Goal: Transaction & Acquisition: Purchase product/service

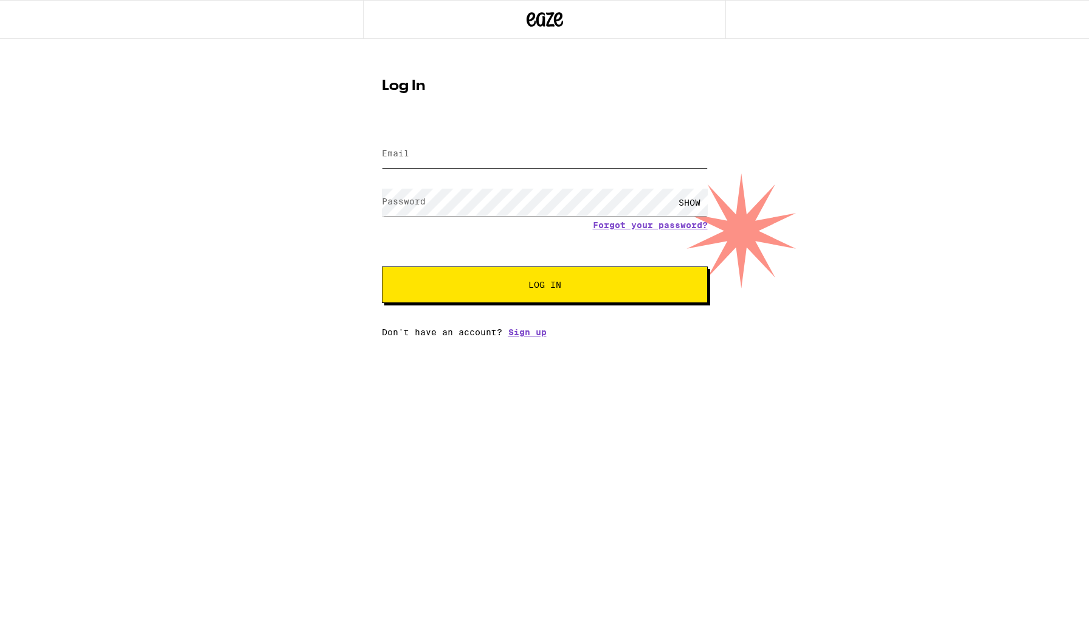
type input "[PERSON_NAME][EMAIL_ADDRESS][DOMAIN_NAME]"
click at [572, 282] on span "Log In" at bounding box center [544, 284] width 227 height 9
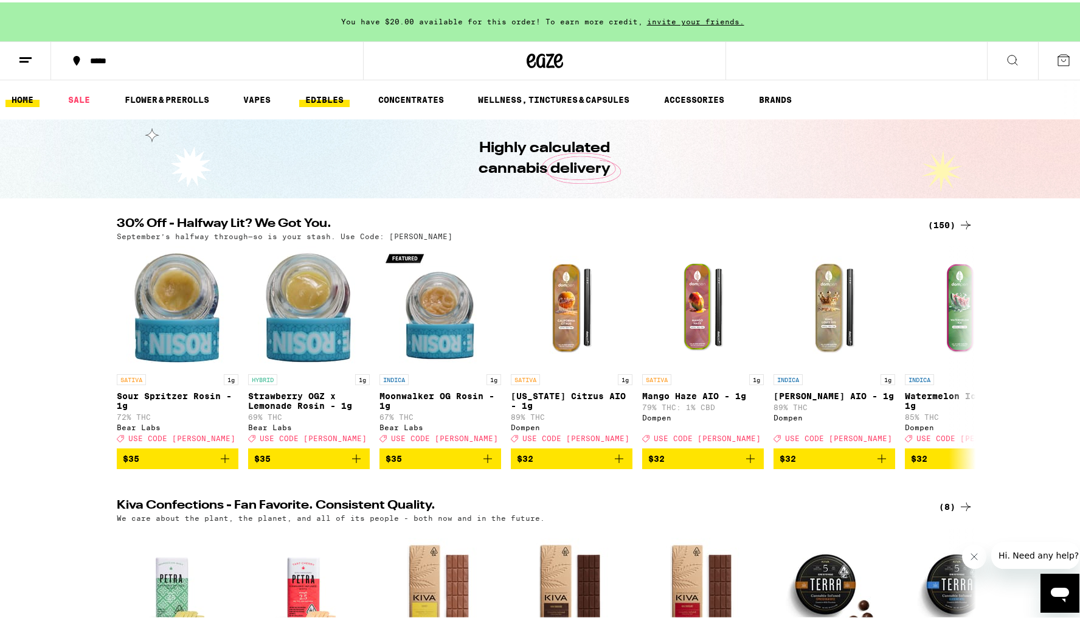
click at [311, 94] on link "EDIBLES" at bounding box center [324, 97] width 50 height 15
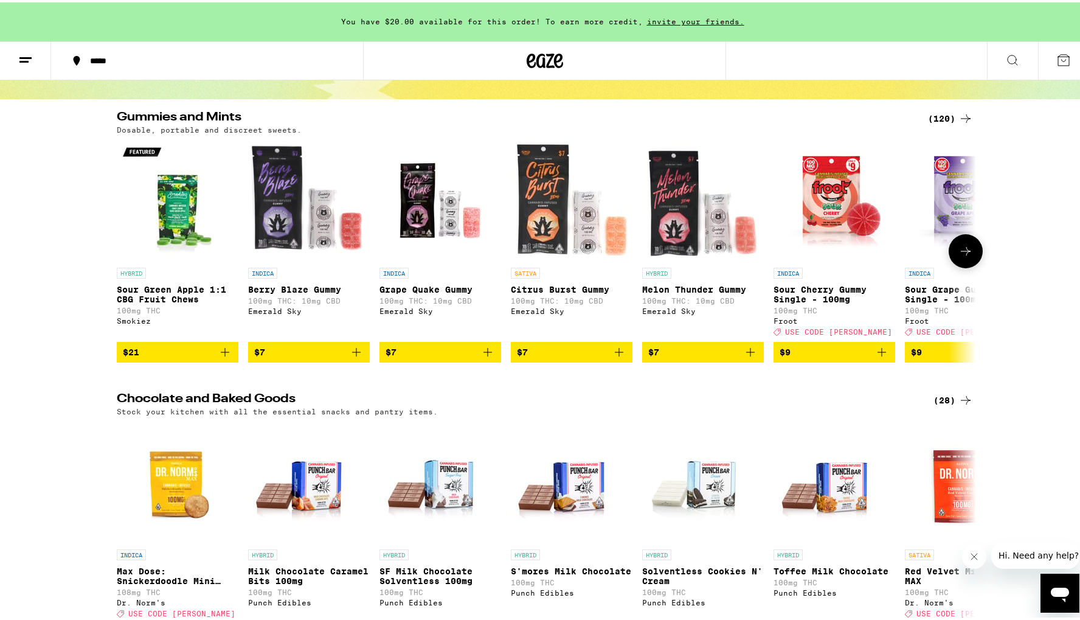
scroll to position [100, 0]
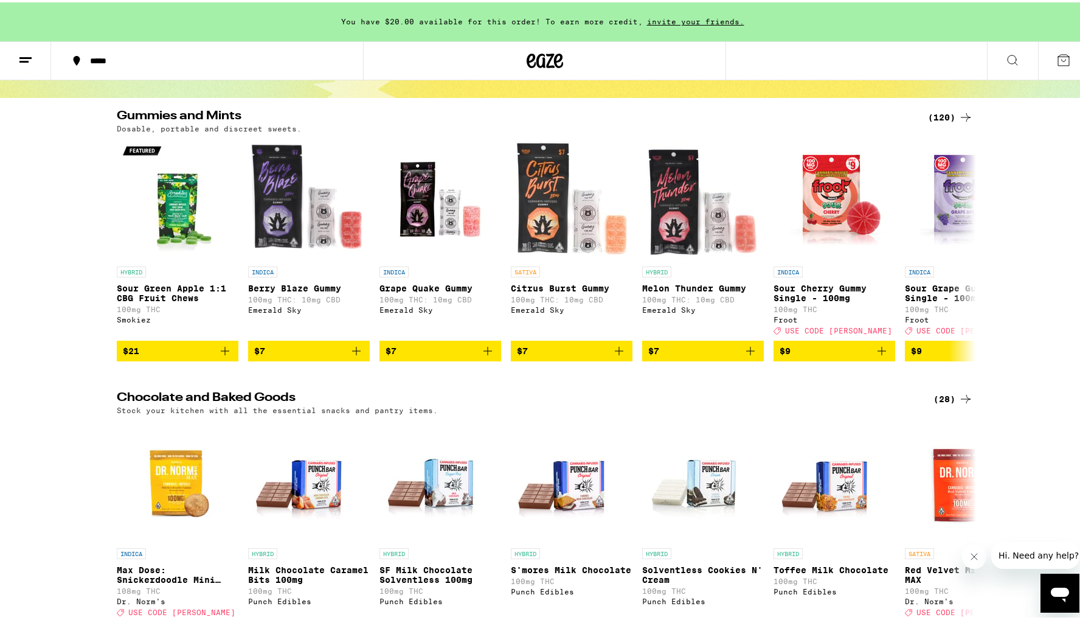
click at [958, 114] on icon at bounding box center [965, 115] width 15 height 15
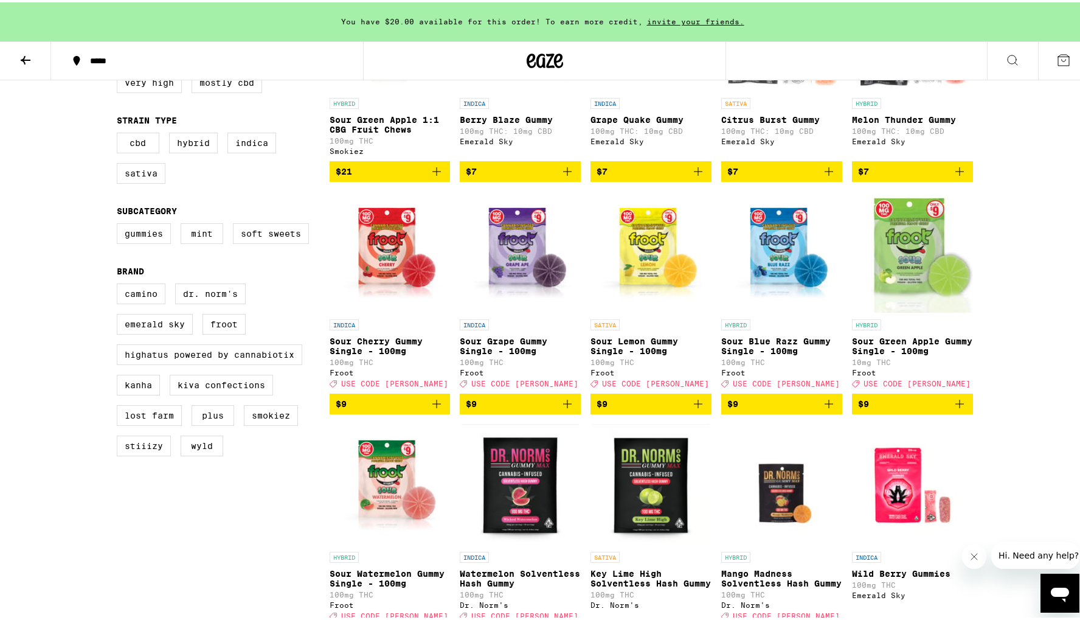
scroll to position [247, 0]
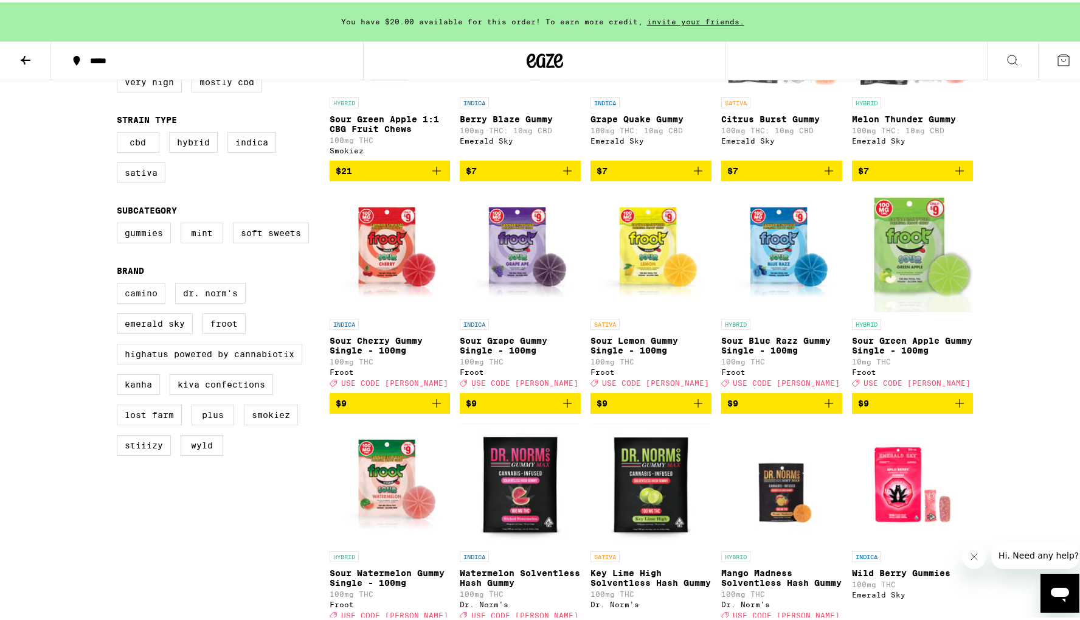
click at [131, 301] on label "Camino" at bounding box center [141, 290] width 49 height 21
click at [120, 283] on input "Camino" at bounding box center [119, 282] width 1 height 1
checkbox input "true"
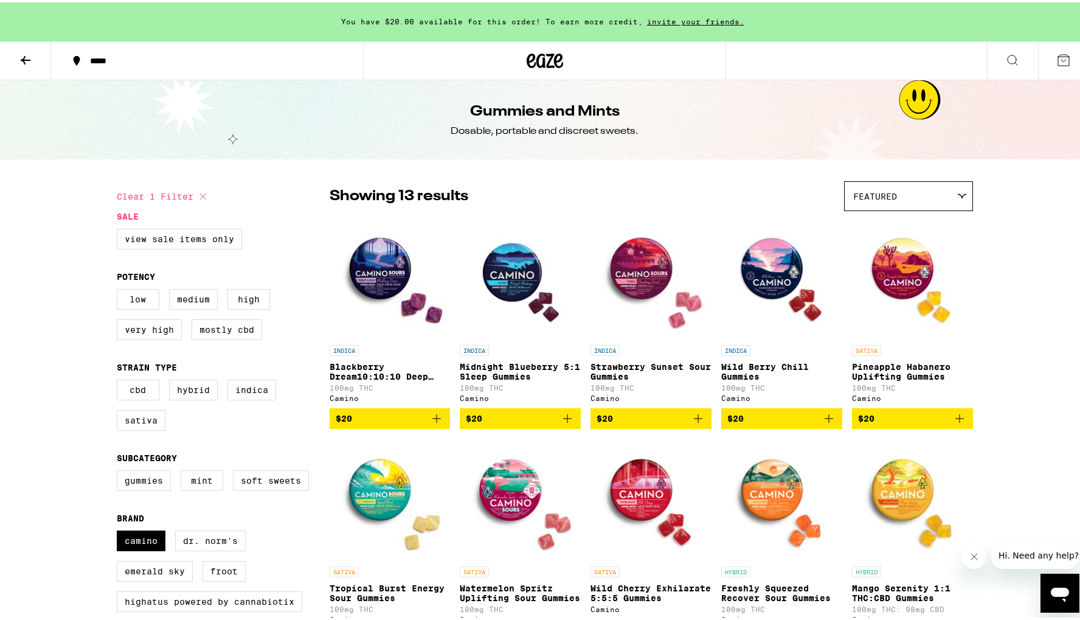
click at [907, 420] on span "$20" at bounding box center [912, 416] width 109 height 15
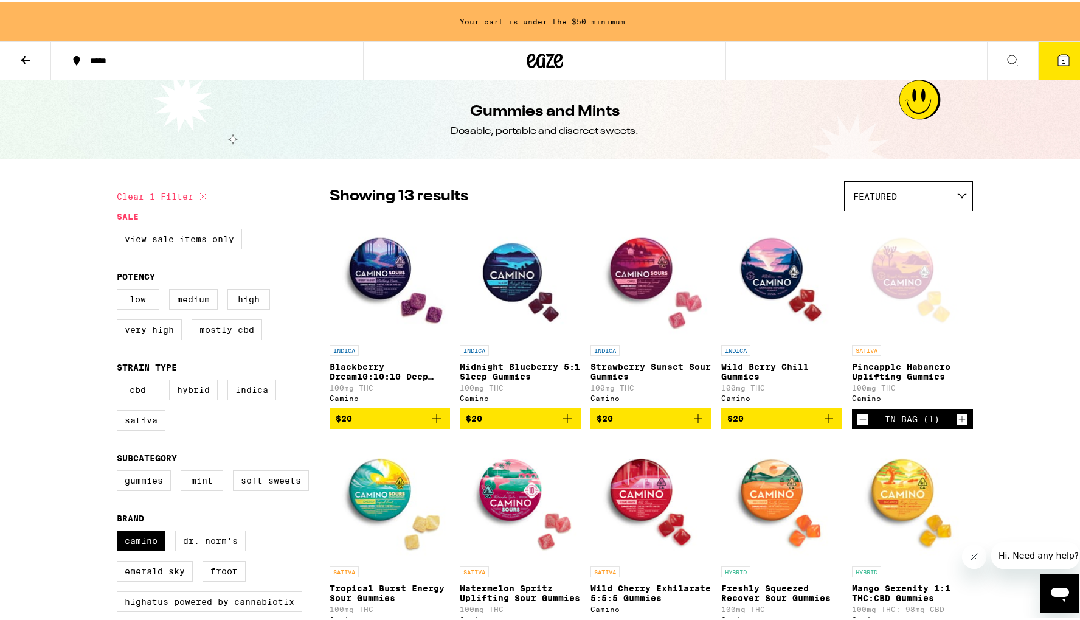
click at [901, 254] on div "Open page for Pineapple Habanero Uplifting Gummies from Camino" at bounding box center [912, 276] width 121 height 122
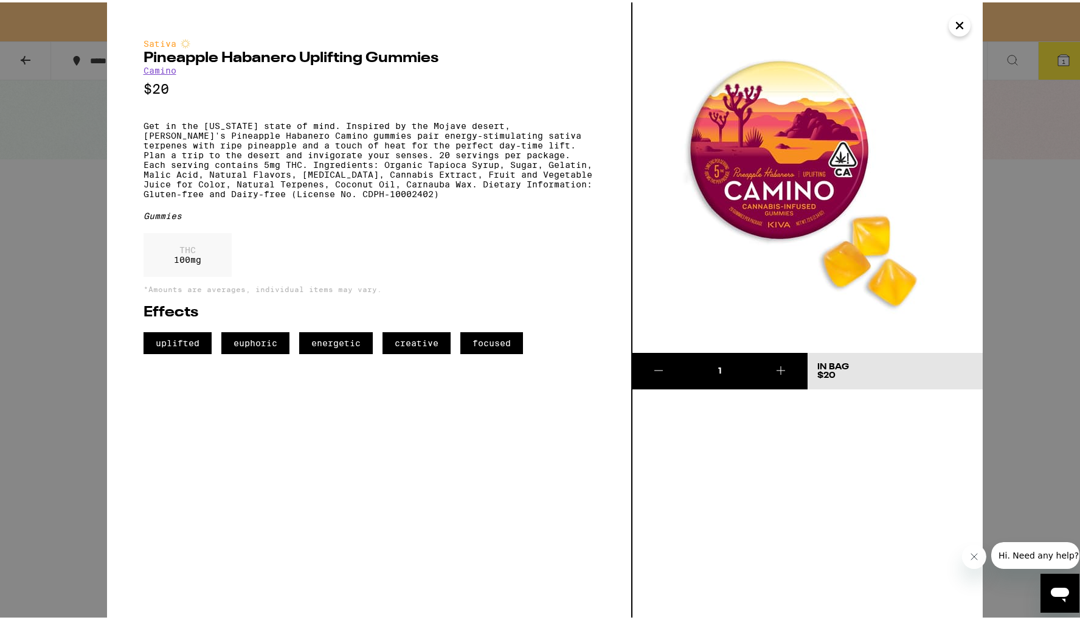
click at [901, 254] on img at bounding box center [807, 175] width 350 height 350
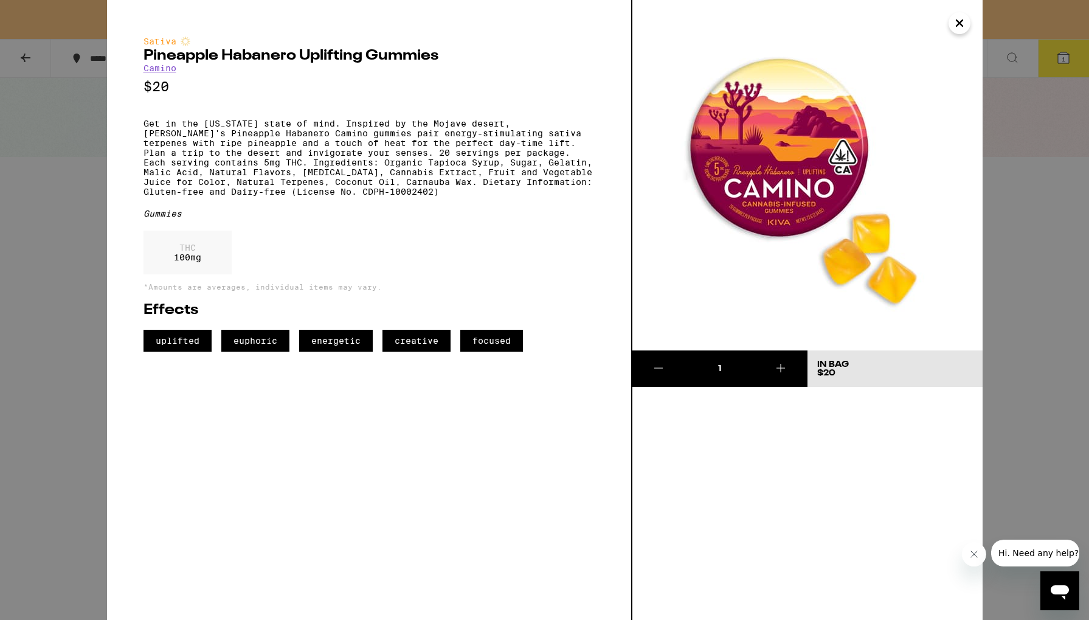
click at [786, 367] on icon at bounding box center [780, 368] width 15 height 15
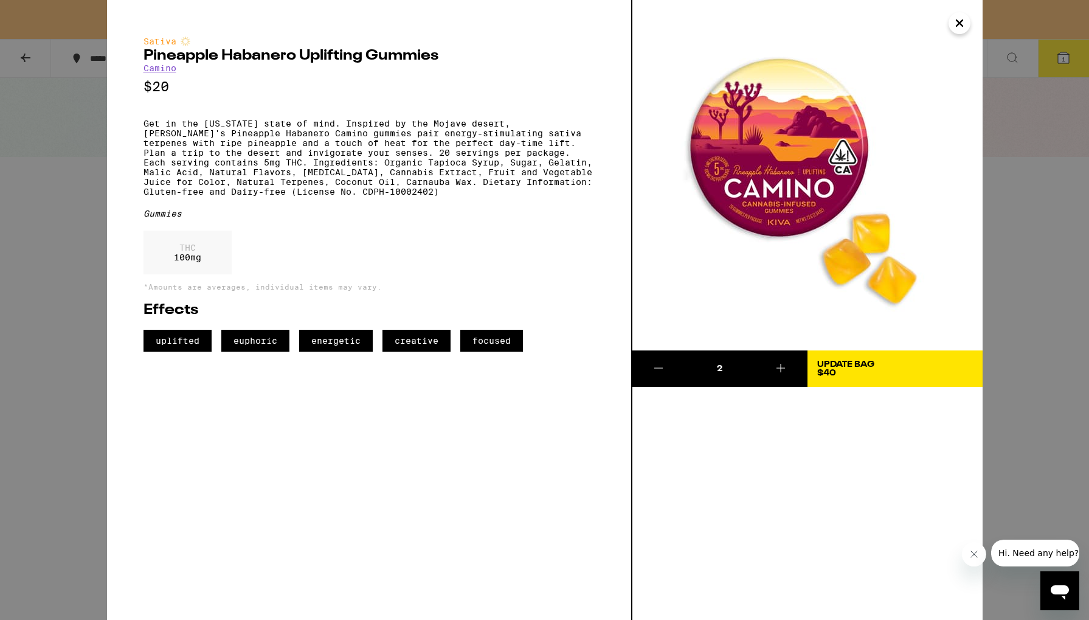
click at [960, 24] on icon "Close" at bounding box center [959, 23] width 6 height 6
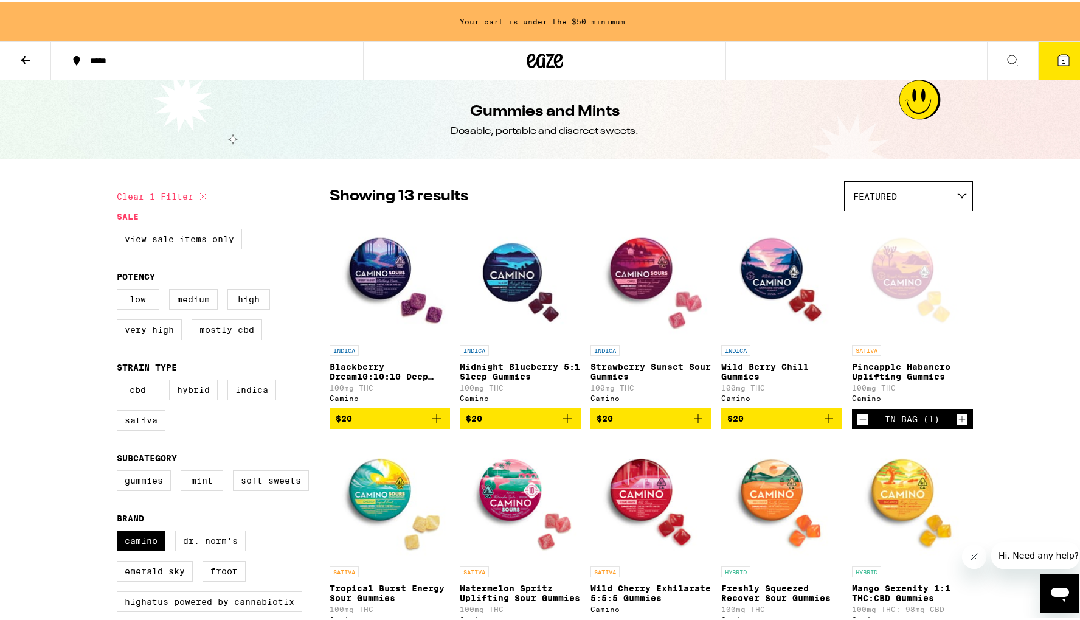
click at [1058, 55] on icon at bounding box center [1063, 57] width 11 height 11
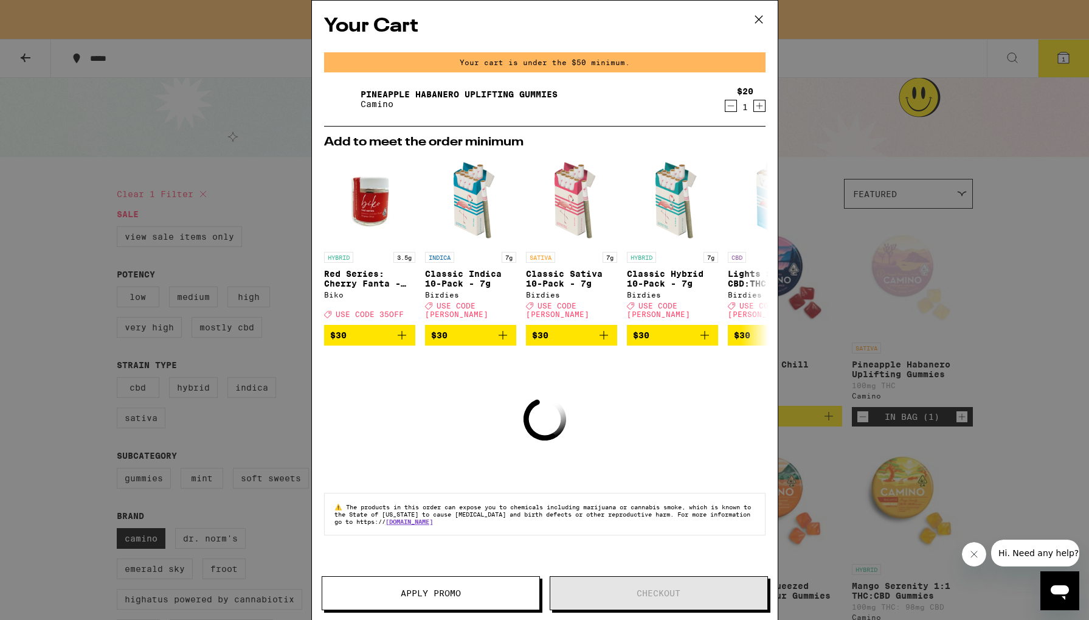
click at [763, 108] on icon "Increment" at bounding box center [759, 106] width 11 height 15
click at [460, 597] on span "Apply Promo" at bounding box center [431, 593] width 60 height 9
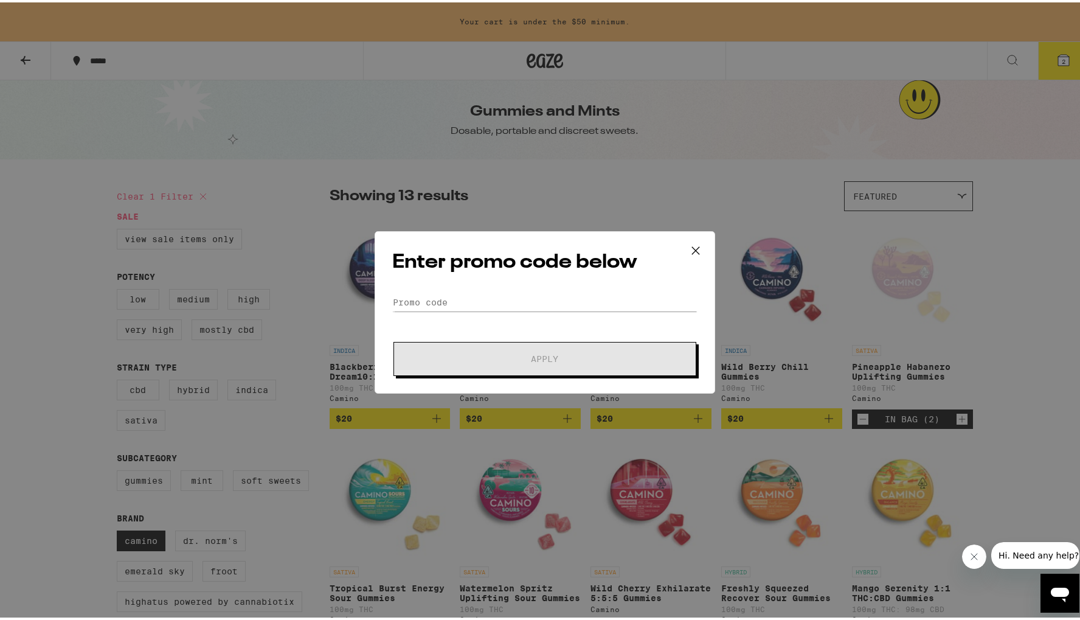
click at [692, 244] on icon at bounding box center [696, 248] width 18 height 18
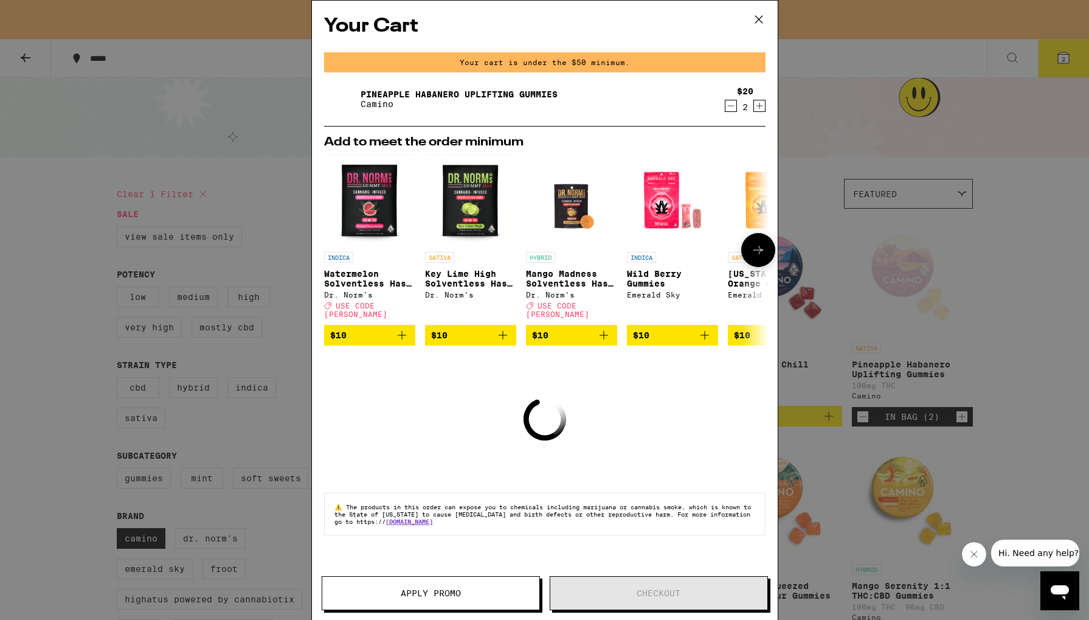
click at [767, 238] on button at bounding box center [758, 250] width 34 height 34
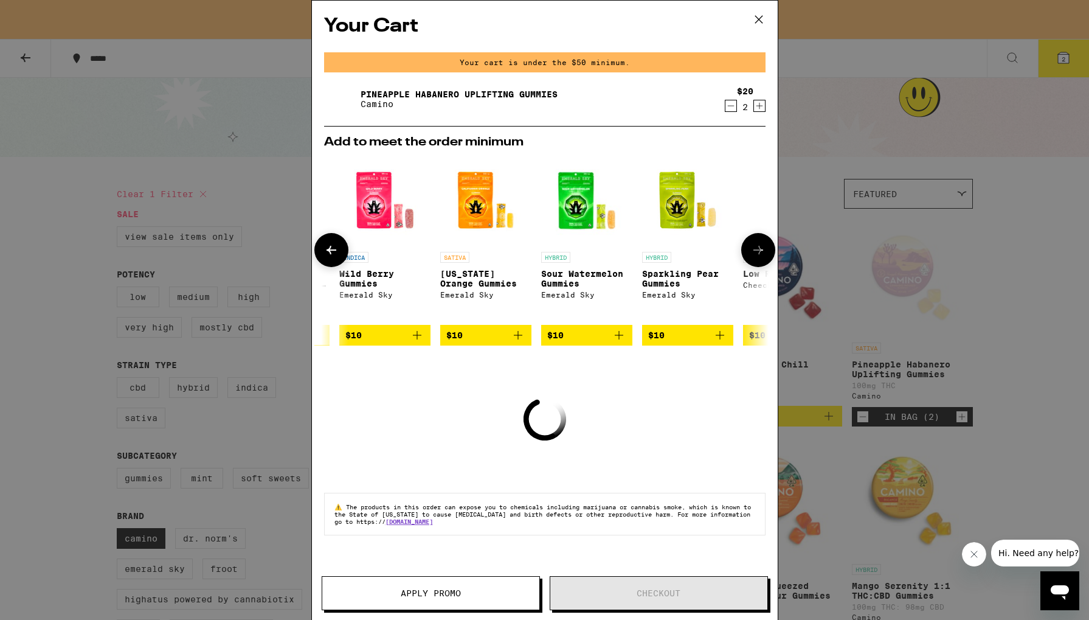
scroll to position [0, 309]
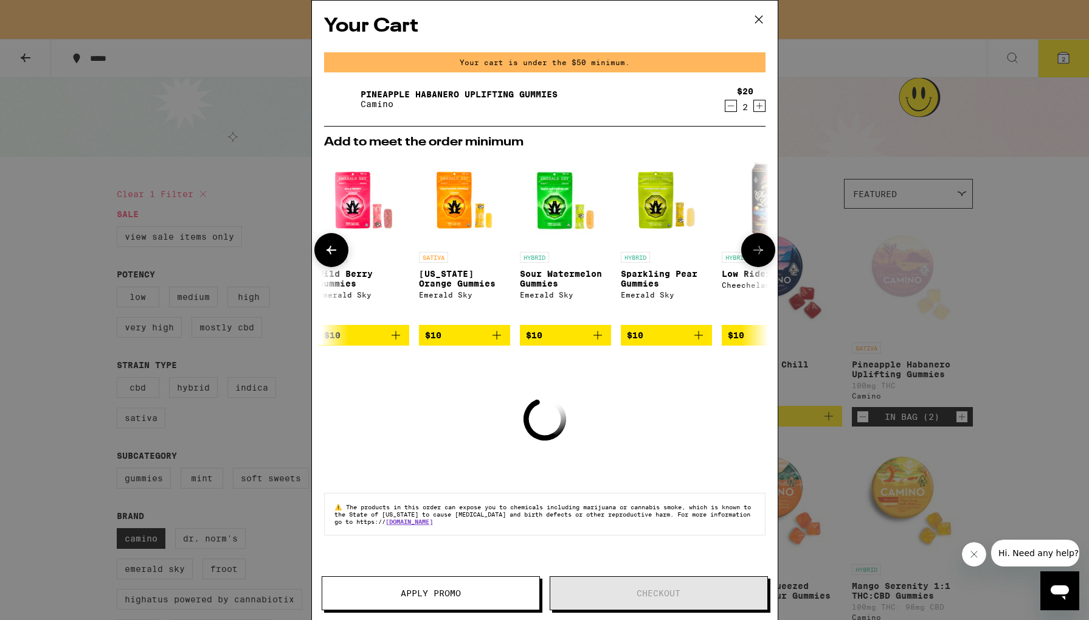
click at [752, 243] on icon at bounding box center [758, 250] width 15 height 15
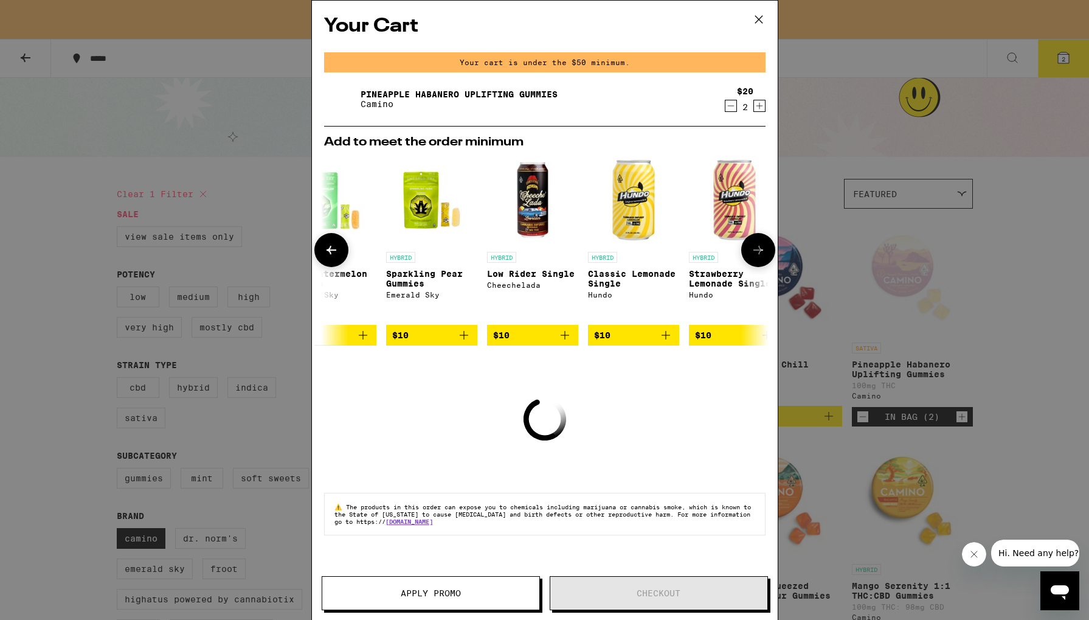
scroll to position [0, 568]
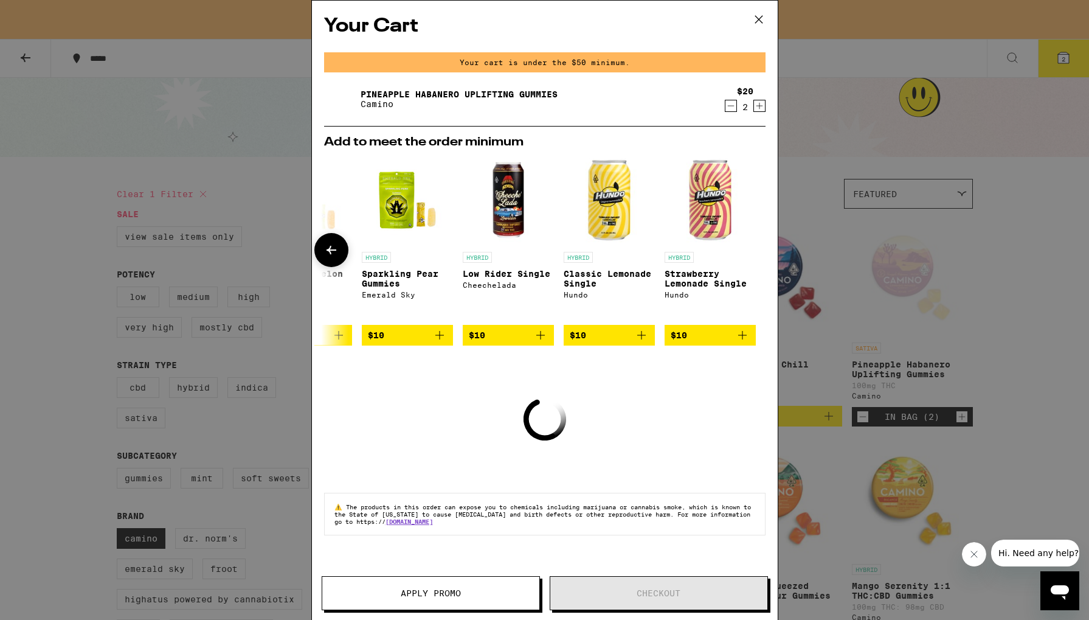
click at [337, 249] on icon at bounding box center [331, 250] width 15 height 15
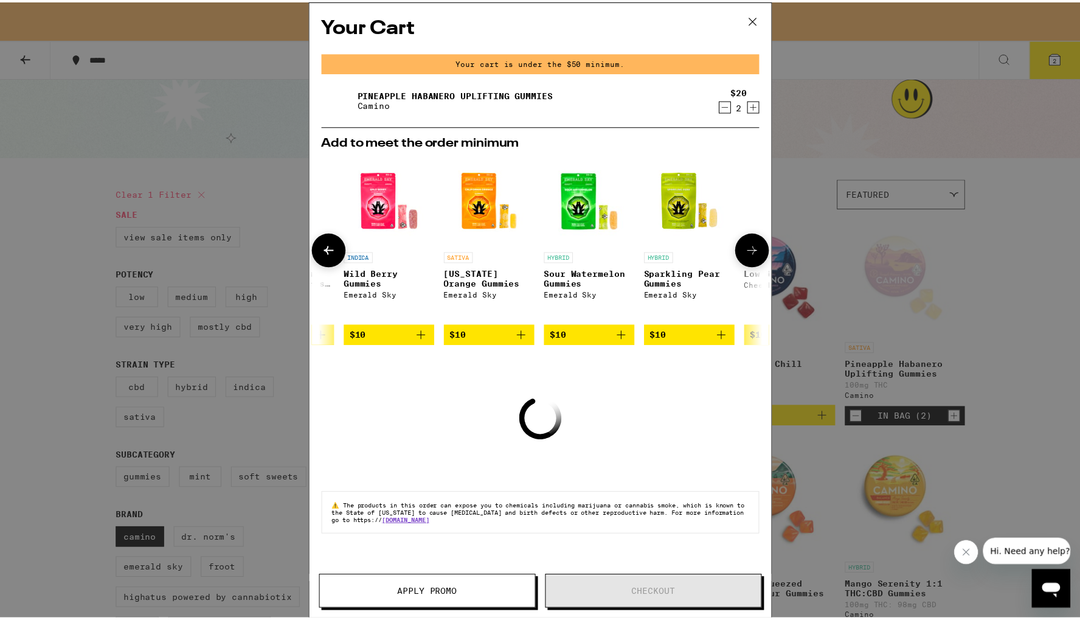
scroll to position [0, 259]
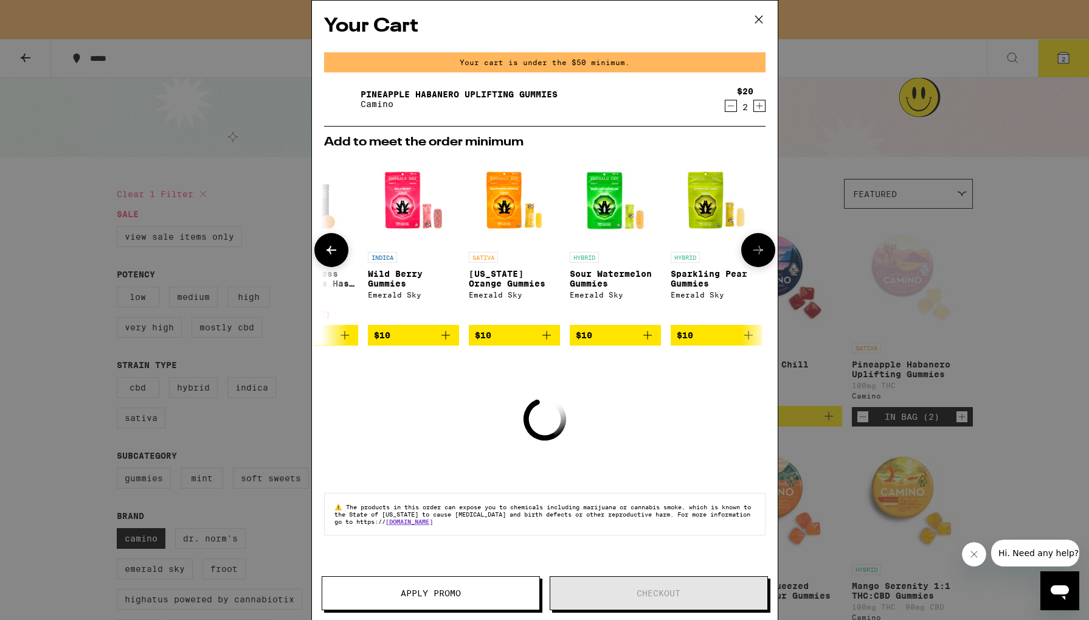
click at [508, 223] on img "Open page for California Orange Gummies from Emerald Sky" at bounding box center [514, 199] width 91 height 91
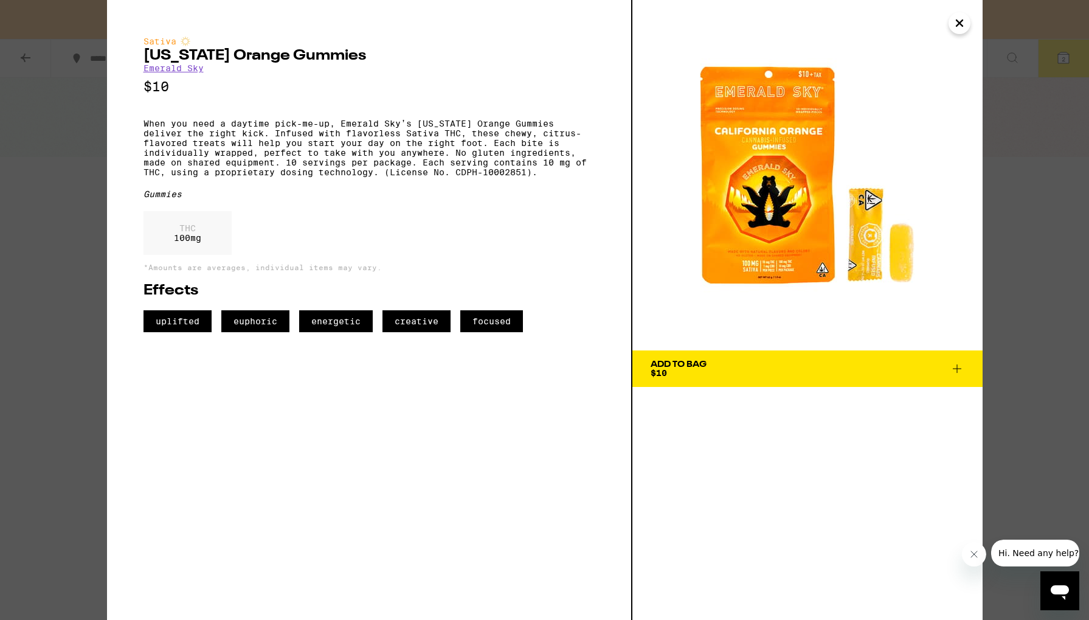
click at [685, 360] on div "Add To Bag" at bounding box center [679, 364] width 56 height 9
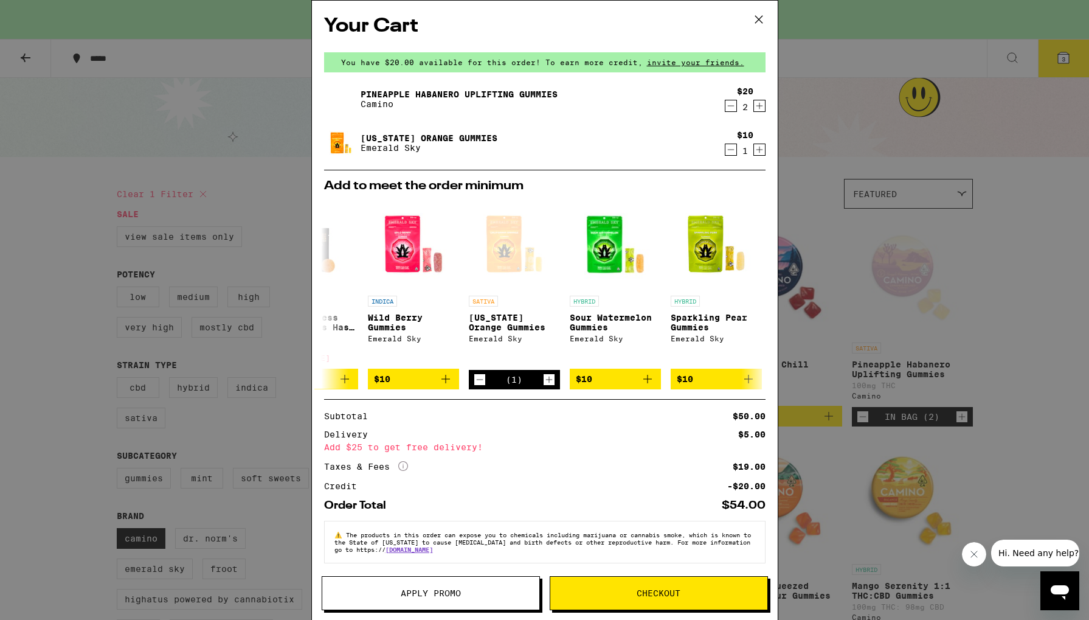
click at [690, 587] on button "Checkout" at bounding box center [659, 593] width 218 height 34
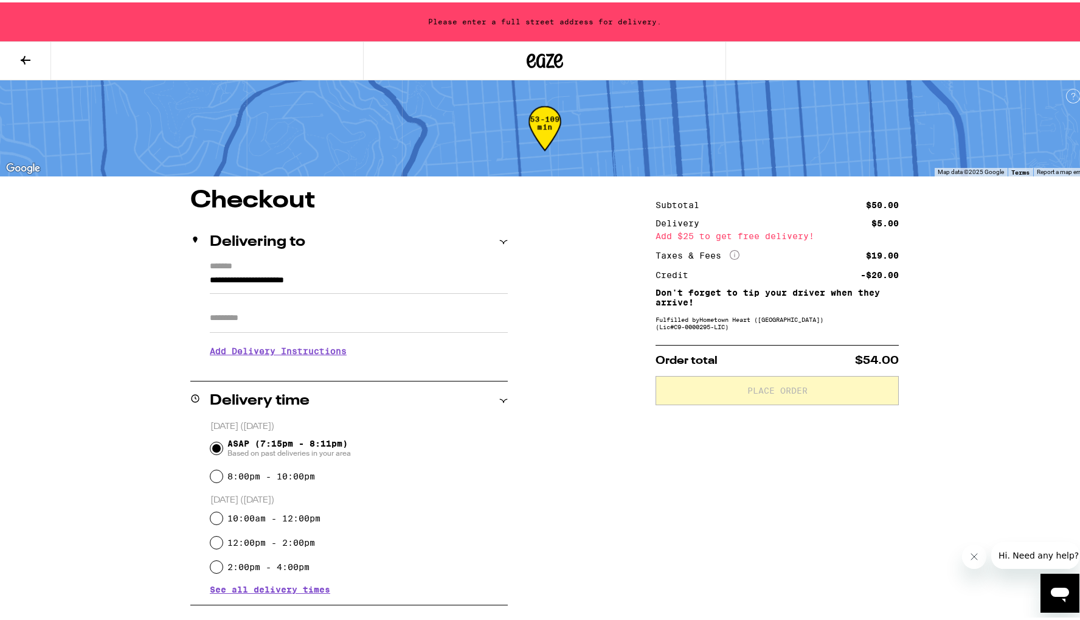
click at [303, 279] on input "**********" at bounding box center [359, 281] width 298 height 21
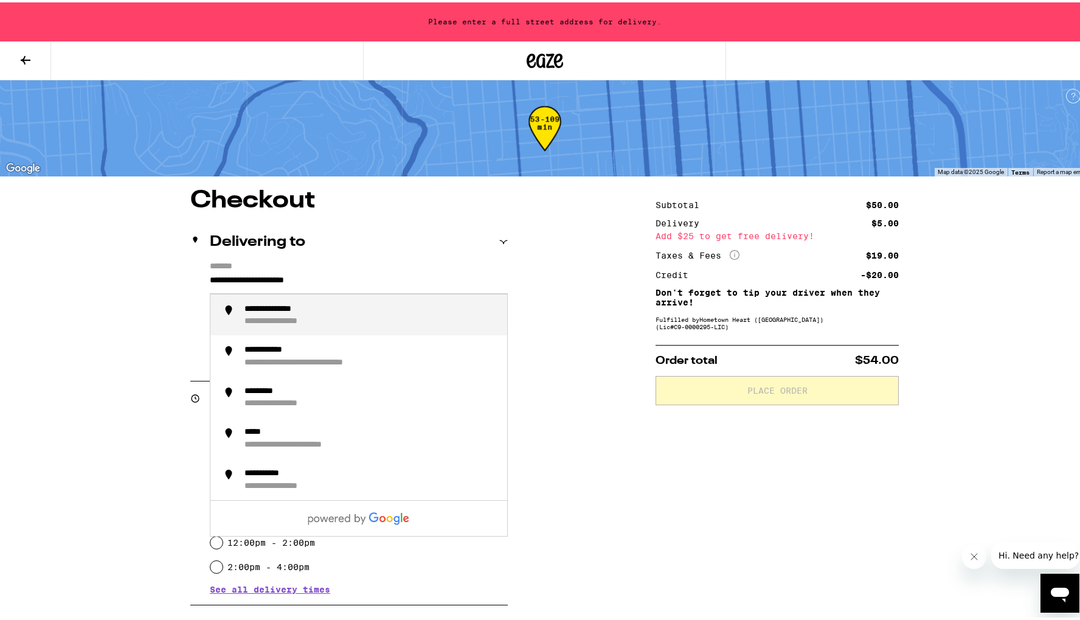
click at [215, 286] on input "**********" at bounding box center [359, 281] width 298 height 21
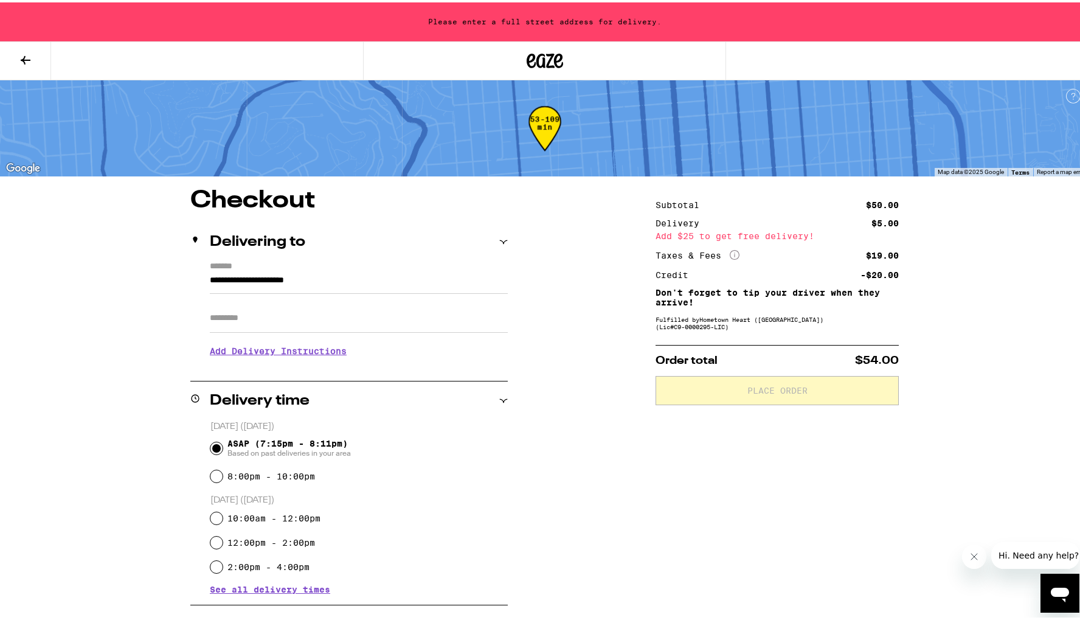
click at [334, 246] on div "Delivering to" at bounding box center [348, 239] width 317 height 15
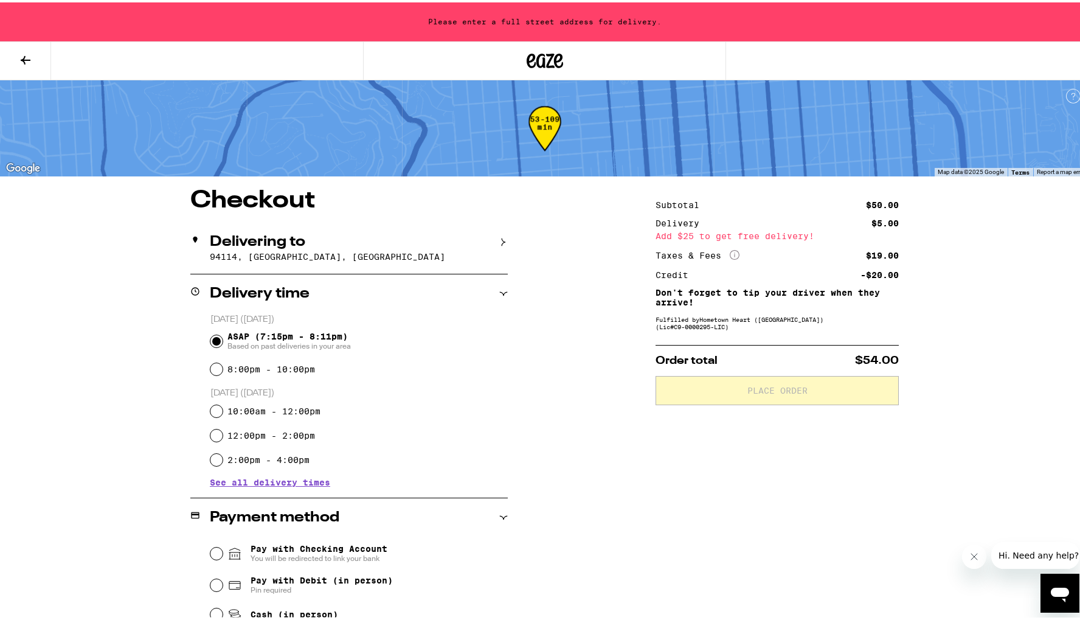
click at [368, 254] on p "94114, [GEOGRAPHIC_DATA], [GEOGRAPHIC_DATA]" at bounding box center [359, 254] width 298 height 10
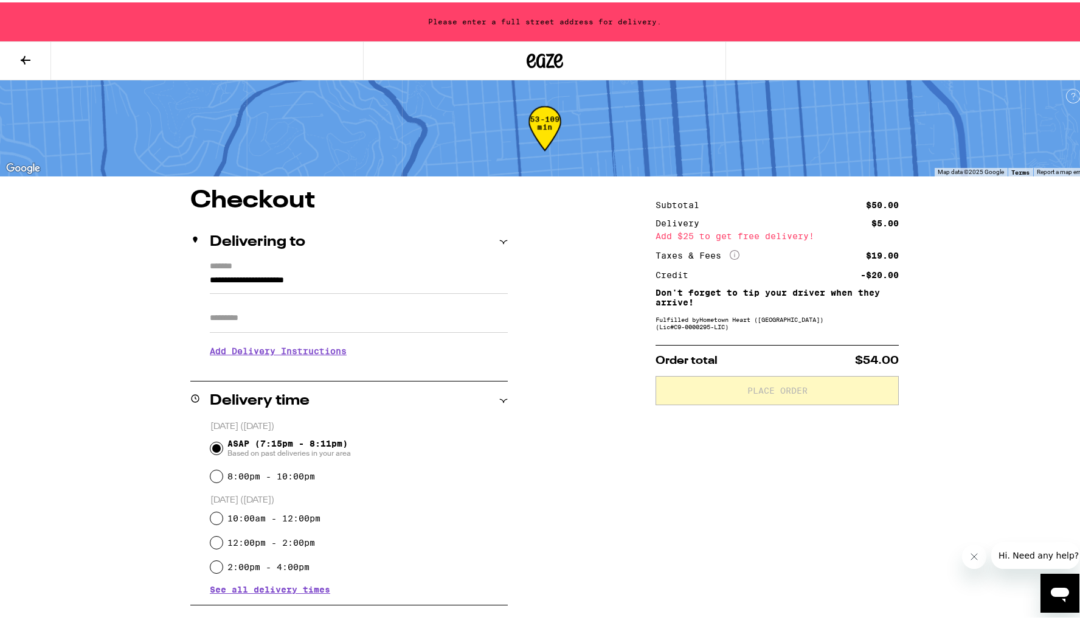
click at [210, 282] on input "**********" at bounding box center [359, 281] width 298 height 21
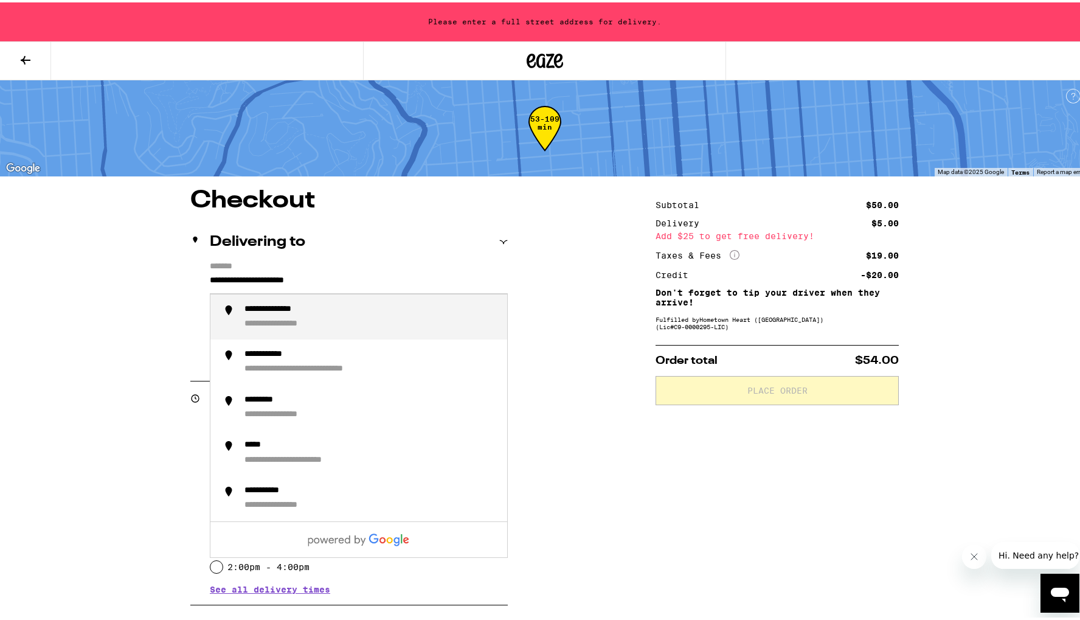
click at [417, 255] on div "Delivering to" at bounding box center [348, 239] width 317 height 39
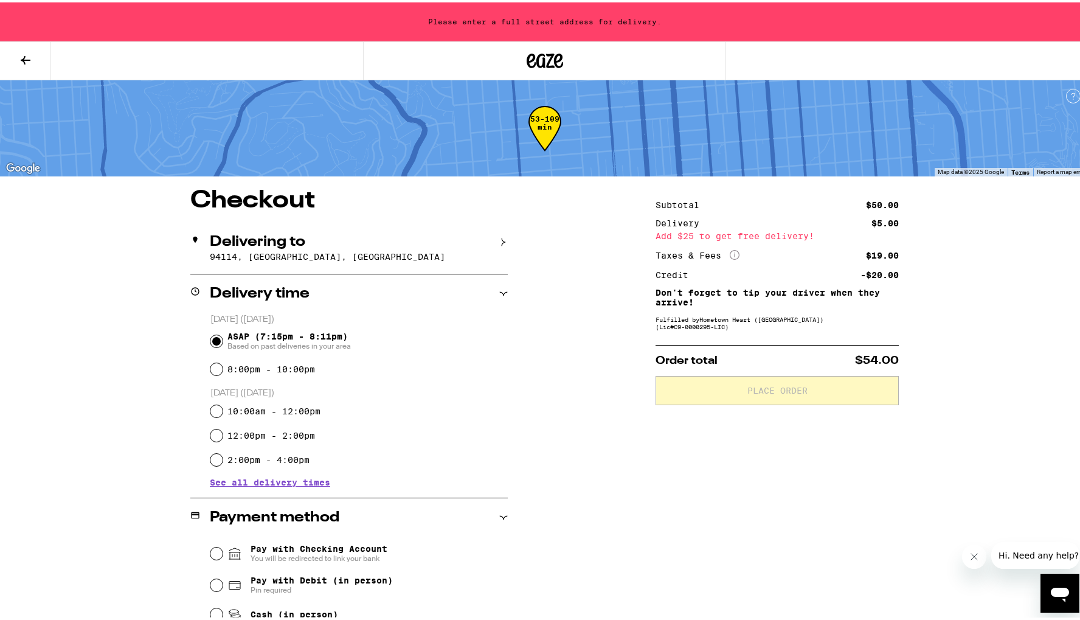
click at [373, 249] on p "94114, [GEOGRAPHIC_DATA], [GEOGRAPHIC_DATA]" at bounding box center [359, 254] width 298 height 10
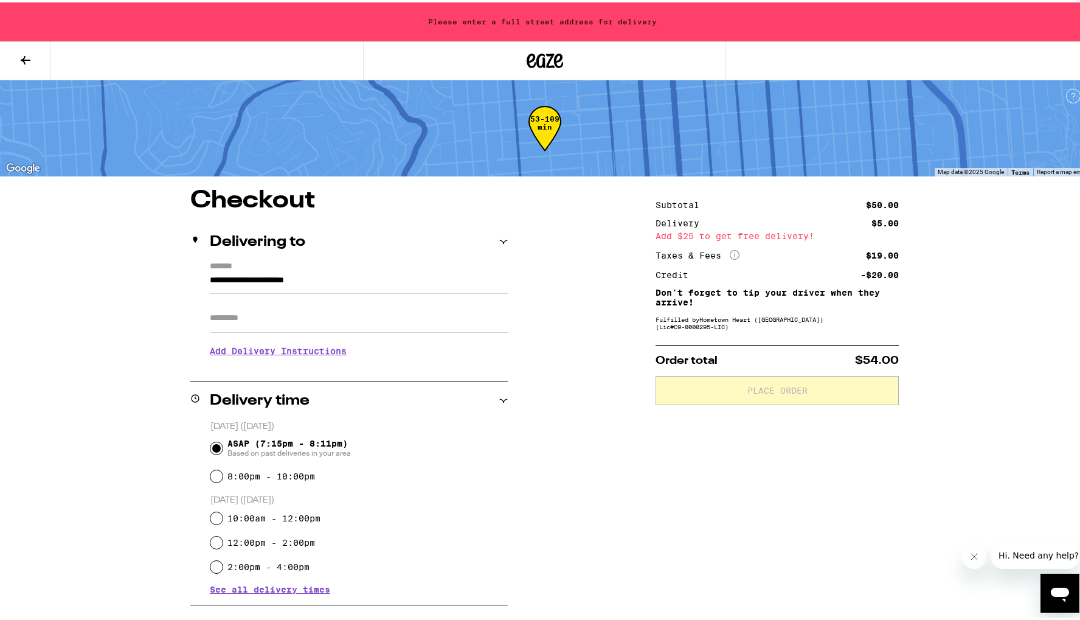
click at [216, 322] on input "Apt/Suite" at bounding box center [359, 315] width 298 height 29
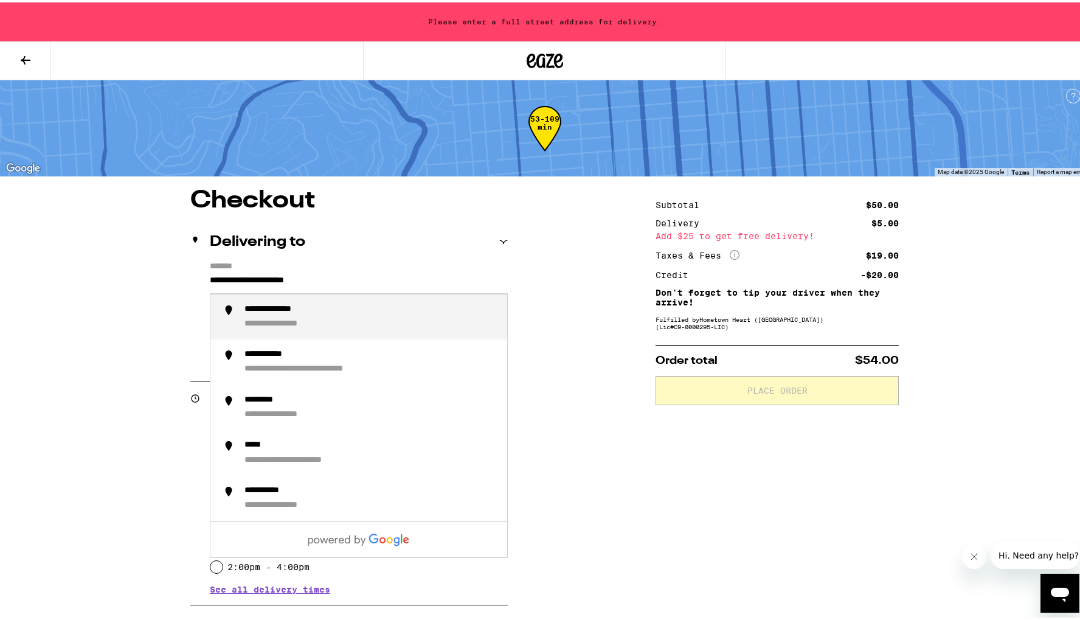
click at [210, 277] on input "**********" at bounding box center [359, 281] width 298 height 21
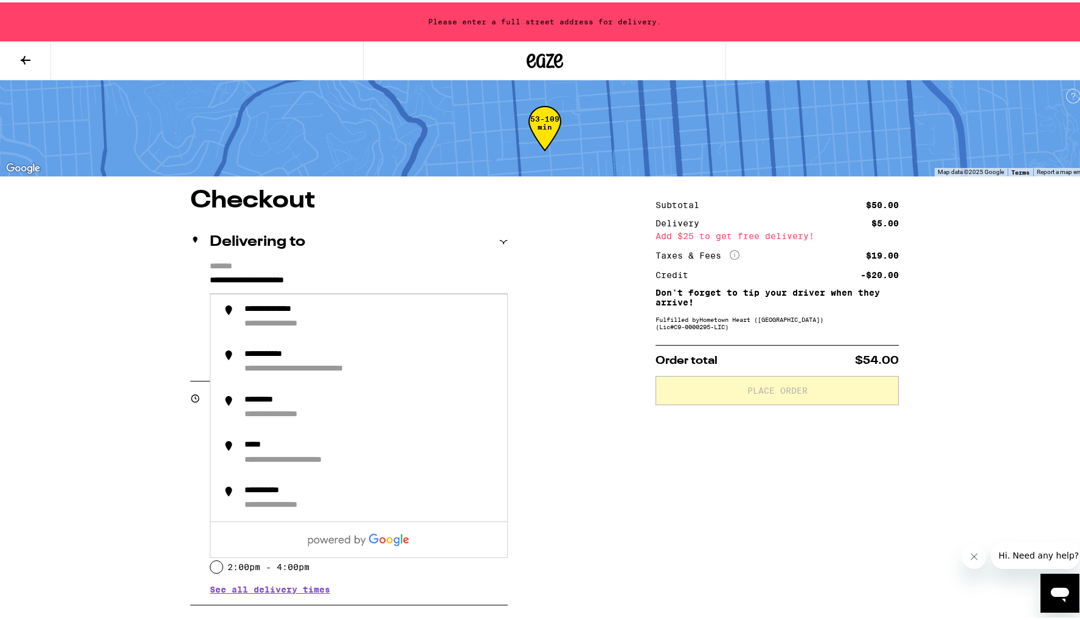
click at [345, 272] on input "**********" at bounding box center [359, 281] width 298 height 21
click at [351, 277] on input "**********" at bounding box center [359, 281] width 298 height 21
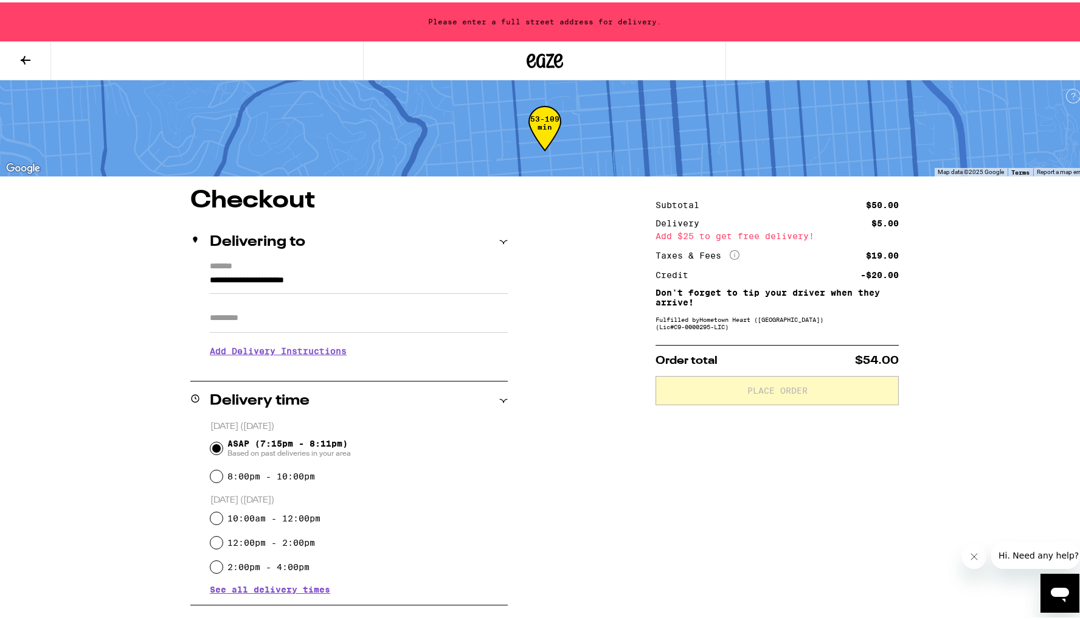
click at [499, 238] on icon at bounding box center [503, 239] width 9 height 9
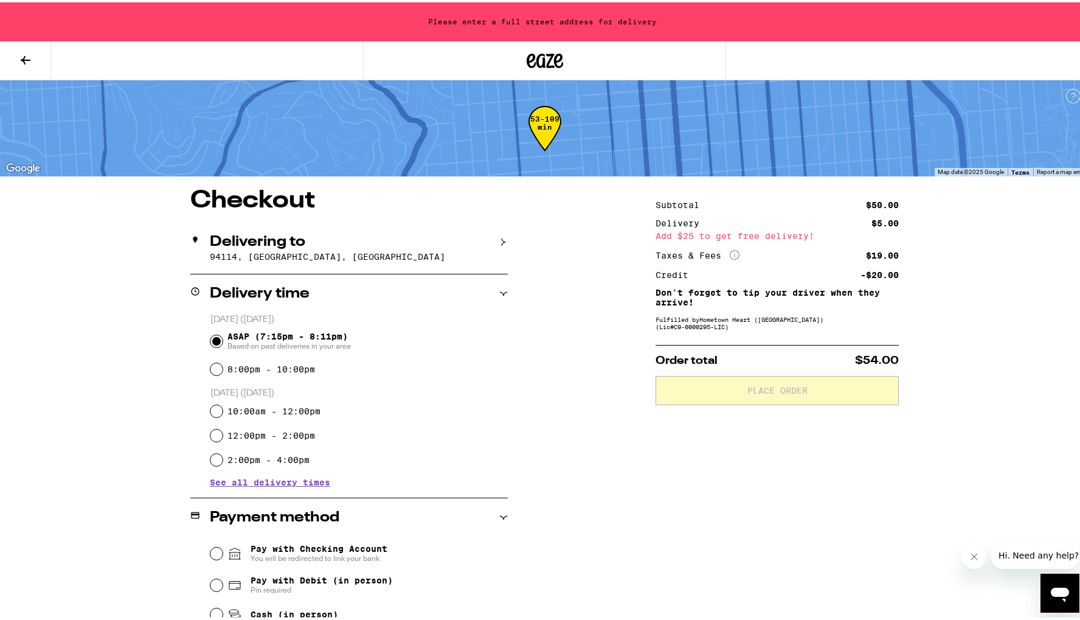
click at [499, 238] on icon at bounding box center [503, 239] width 9 height 9
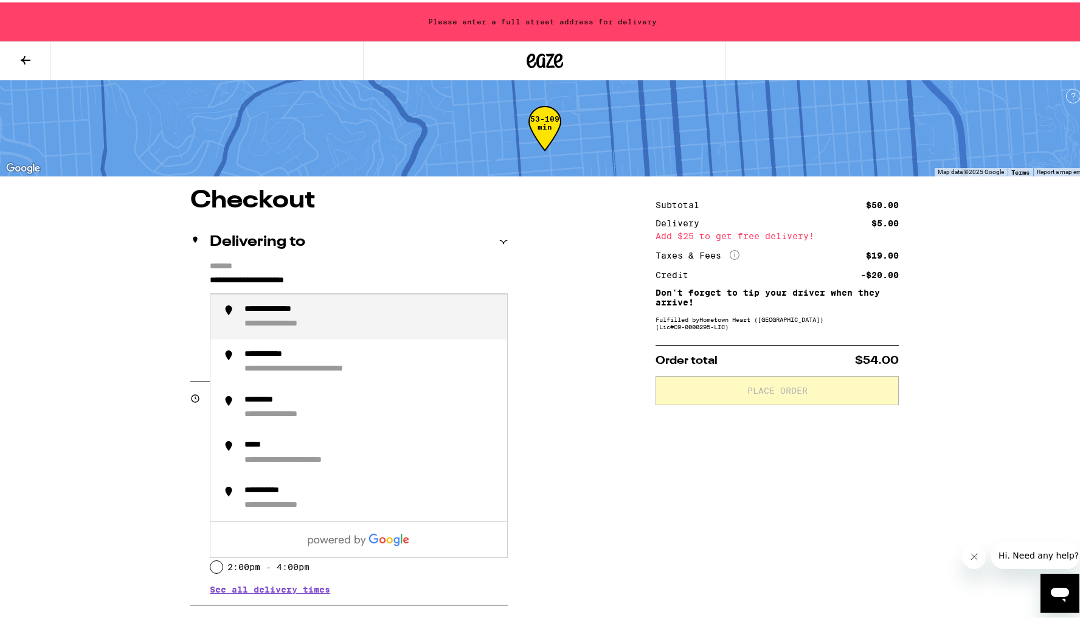
drag, startPoint x: 344, startPoint y: 281, endPoint x: 199, endPoint y: 278, distance: 144.1
click at [199, 278] on div "**********" at bounding box center [348, 311] width 317 height 105
click at [258, 308] on div "**********" at bounding box center [299, 308] width 110 height 12
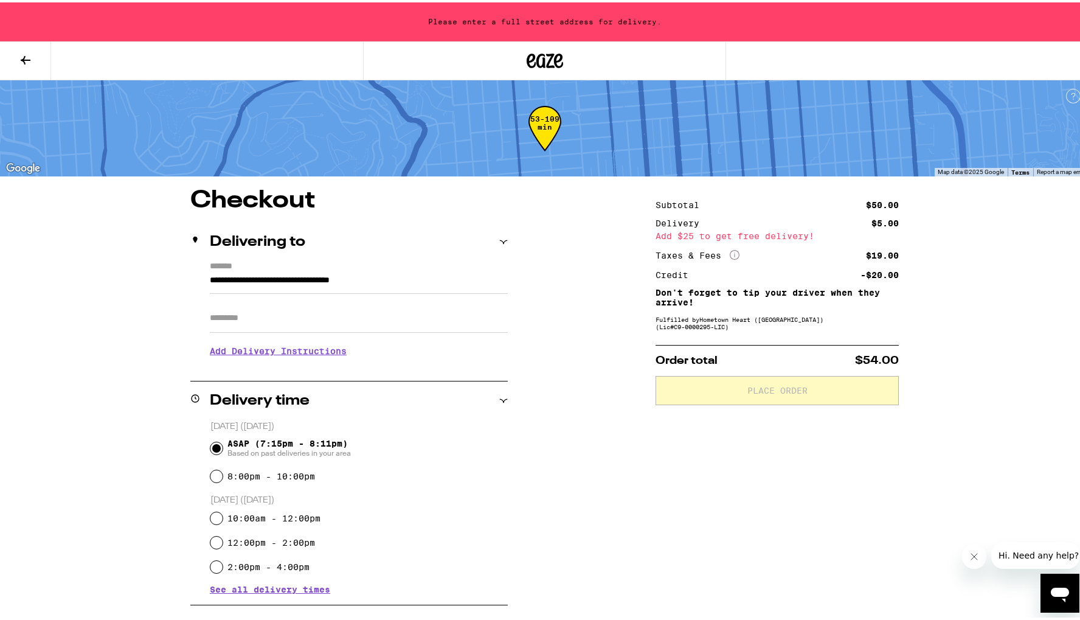
type input "**********"
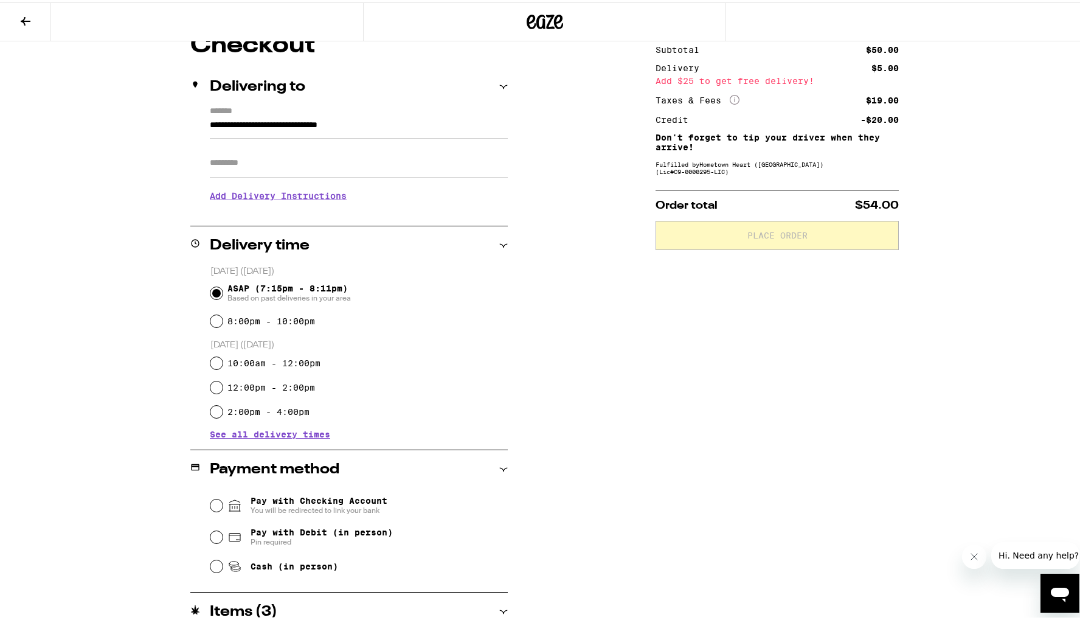
scroll to position [213, 0]
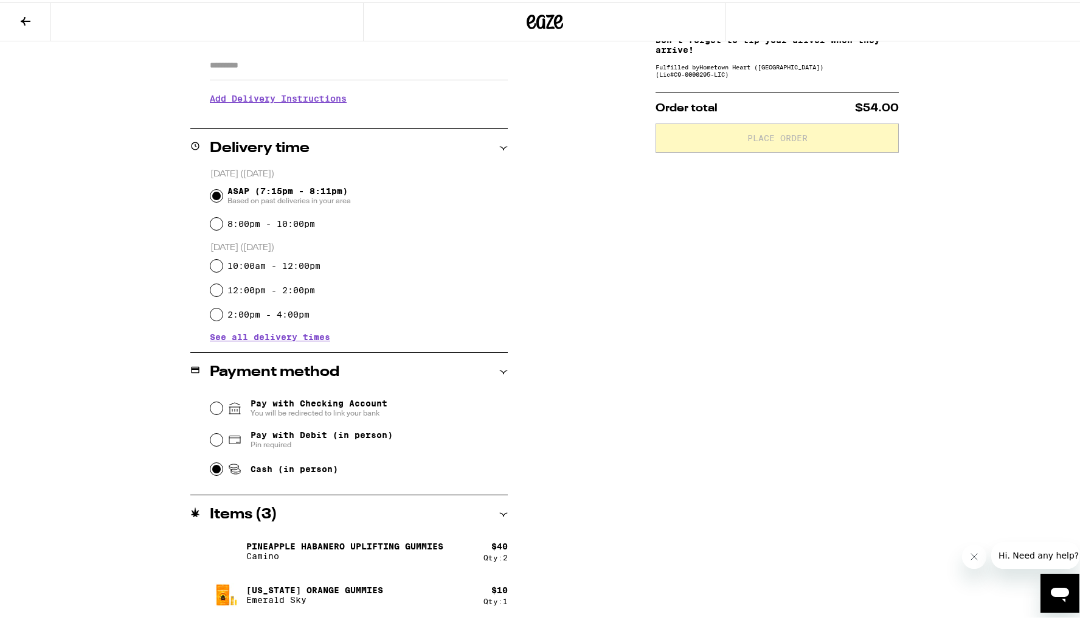
click at [213, 469] on input "Cash (in person)" at bounding box center [216, 466] width 12 height 12
radio input "true"
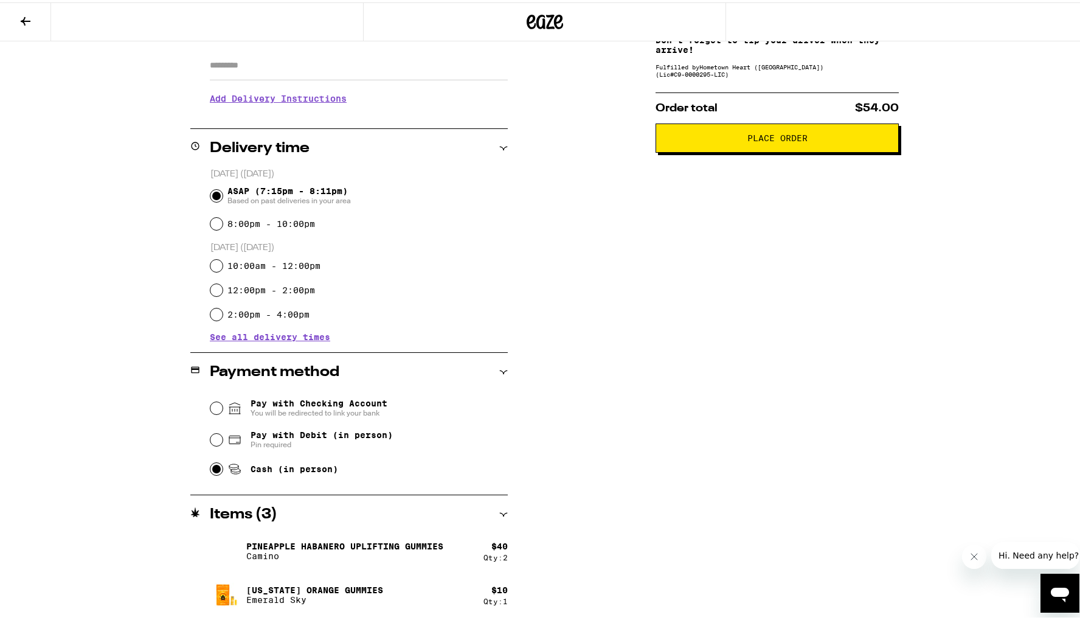
click at [721, 140] on span "Place Order" at bounding box center [777, 135] width 223 height 9
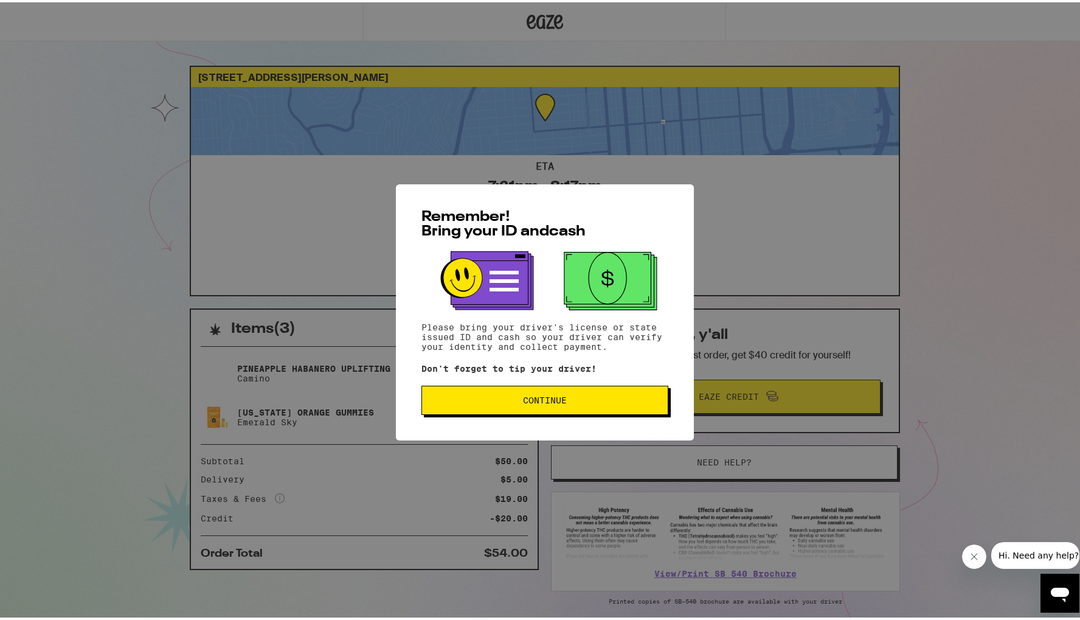
click at [600, 398] on span "Continue" at bounding box center [545, 397] width 226 height 9
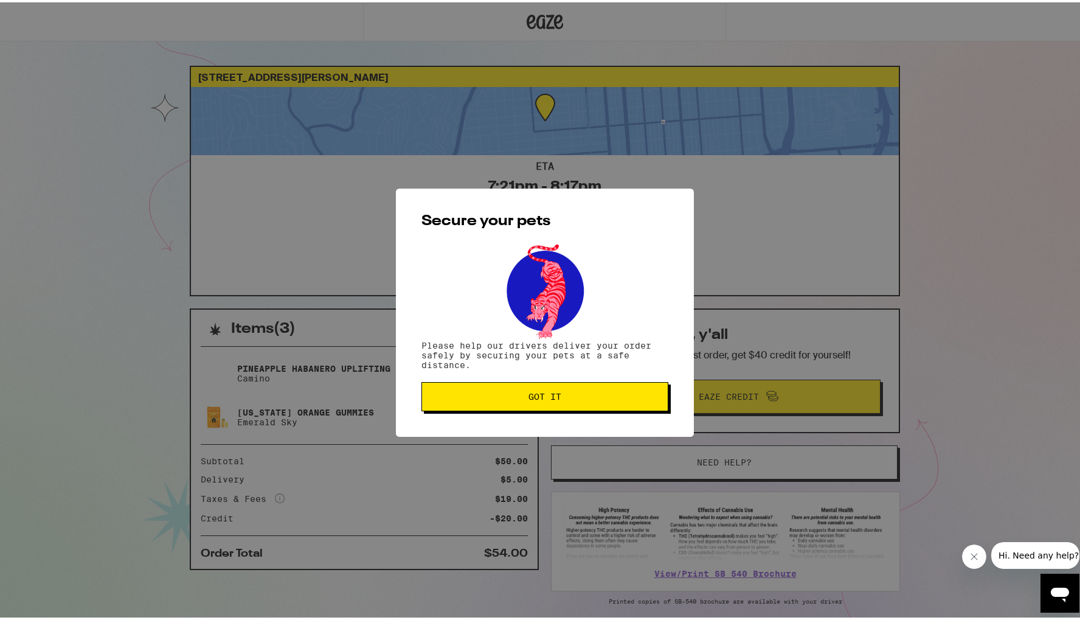
click at [600, 398] on span "Got it" at bounding box center [545, 394] width 226 height 9
